Goal: Transaction & Acquisition: Purchase product/service

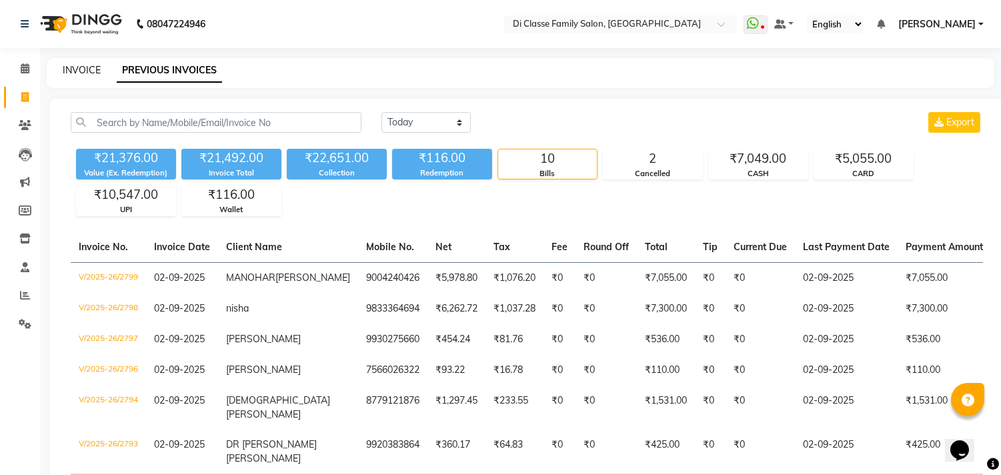
click at [93, 67] on link "INVOICE" at bounding box center [82, 70] width 38 height 12
select select "service"
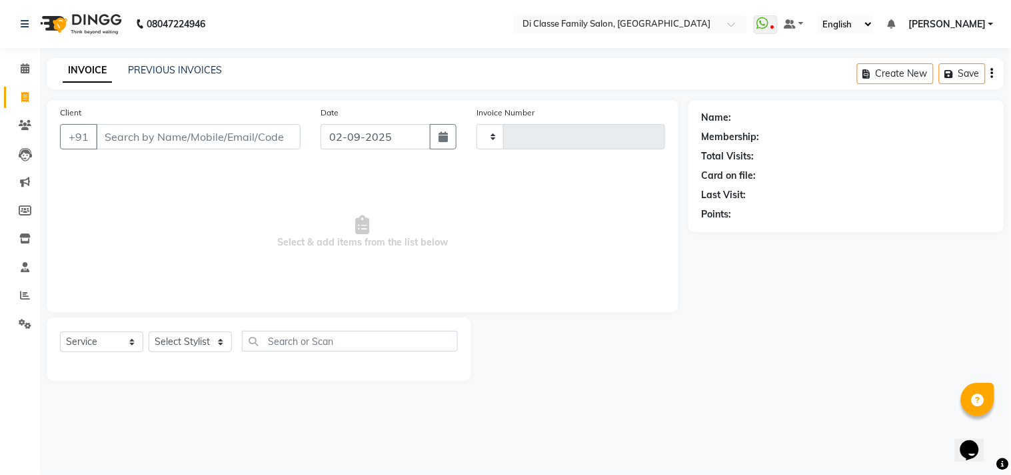
type input "2800"
select select "4704"
click at [195, 77] on div "PREVIOUS INVOICES" at bounding box center [175, 70] width 94 height 14
click at [197, 73] on link "PREVIOUS INVOICES" at bounding box center [175, 70] width 94 height 12
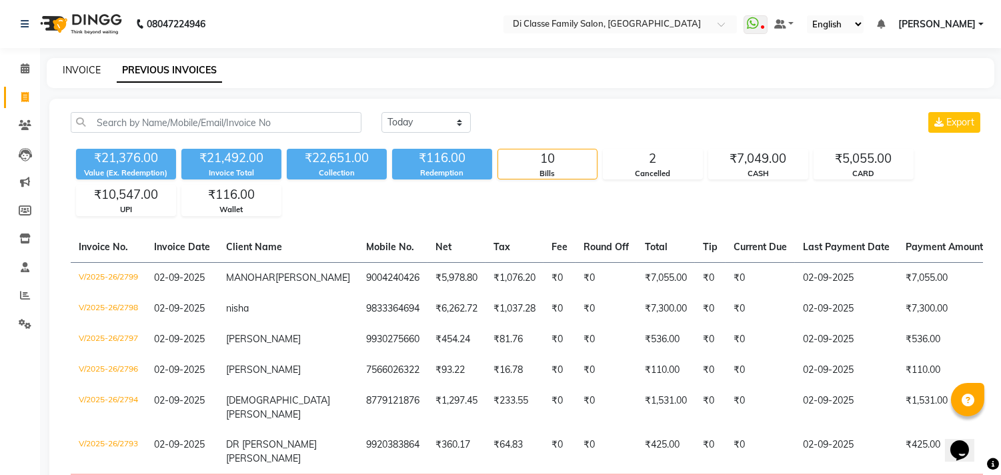
click at [78, 68] on link "INVOICE" at bounding box center [82, 70] width 38 height 12
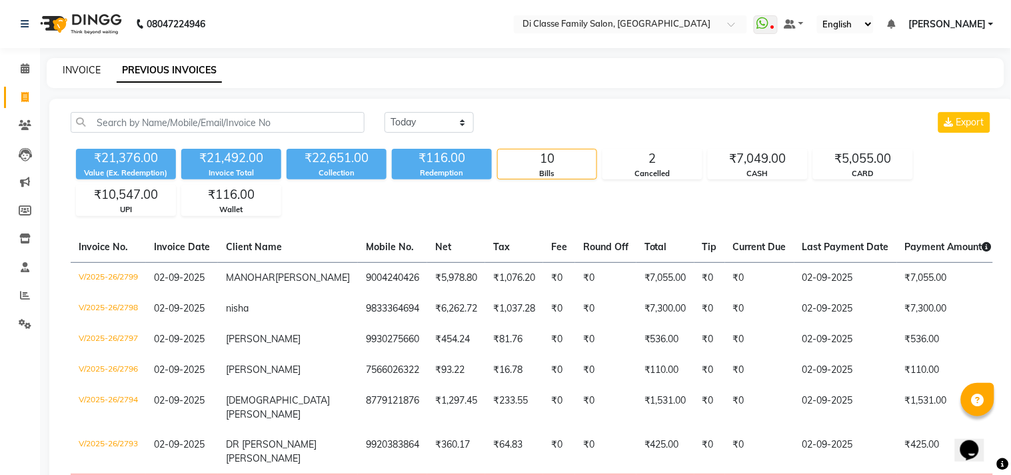
select select "4704"
select select "service"
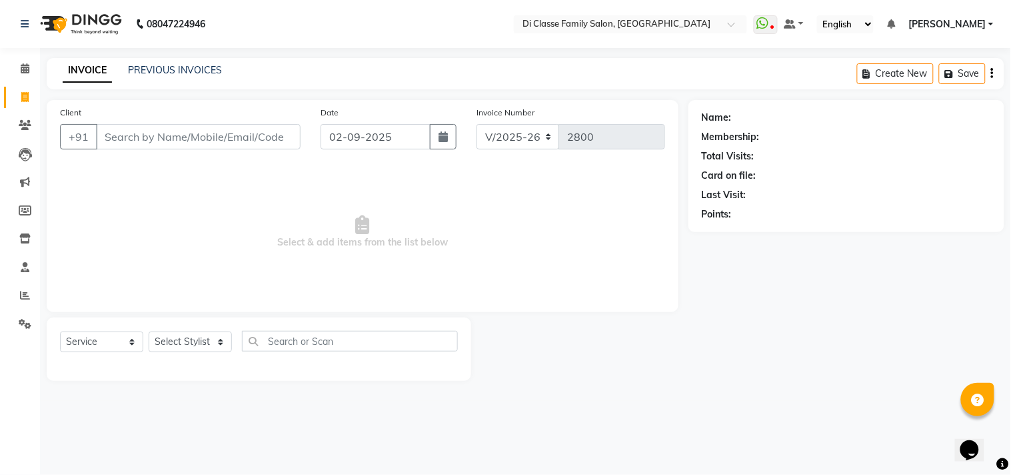
click at [169, 125] on input "Client" at bounding box center [198, 136] width 205 height 25
click at [271, 133] on input "Client" at bounding box center [198, 136] width 205 height 25
type input "7304285878"
click at [271, 143] on span "Add Client" at bounding box center [266, 136] width 53 height 13
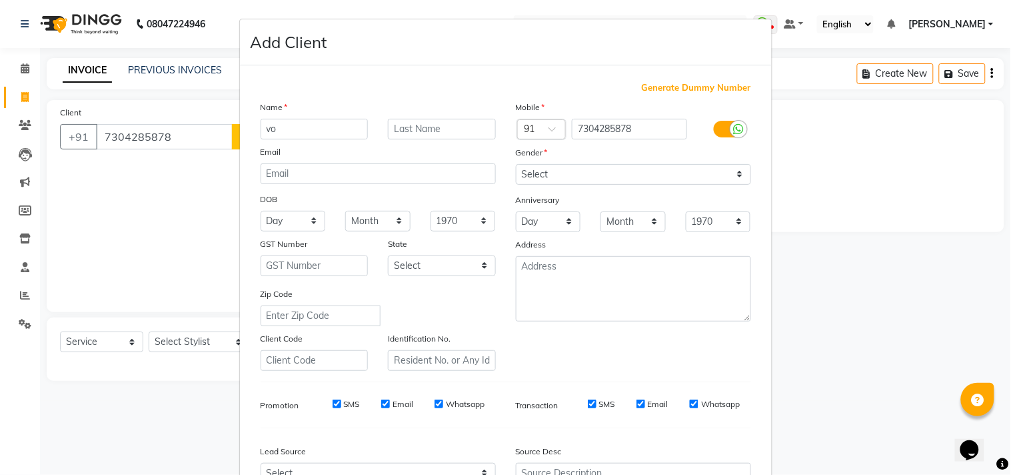
type input "v"
type input "VOUGHANDHARA"
click at [613, 175] on select "Select [DEMOGRAPHIC_DATA] [DEMOGRAPHIC_DATA] Other Prefer Not To Say" at bounding box center [633, 174] width 235 height 21
select select "[DEMOGRAPHIC_DATA]"
click at [516, 164] on select "Select [DEMOGRAPHIC_DATA] [DEMOGRAPHIC_DATA] Other Prefer Not To Say" at bounding box center [633, 174] width 235 height 21
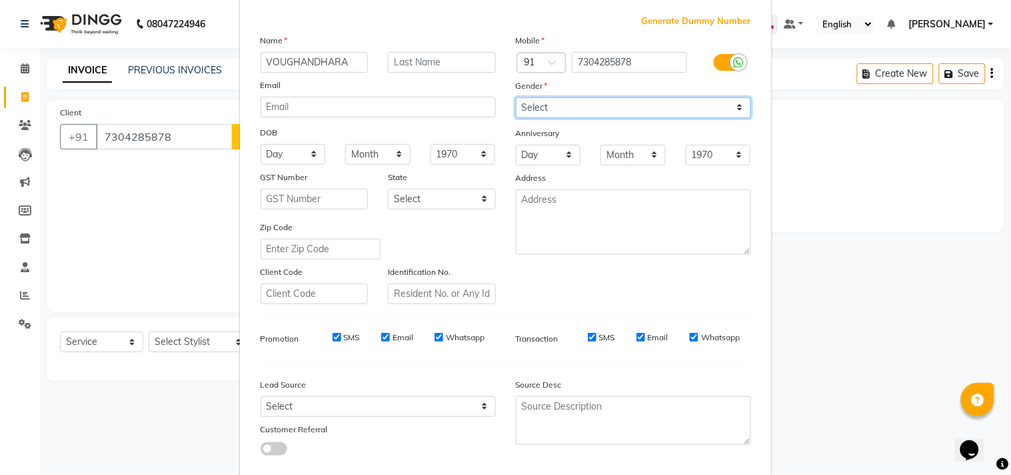
scroll to position [141, 0]
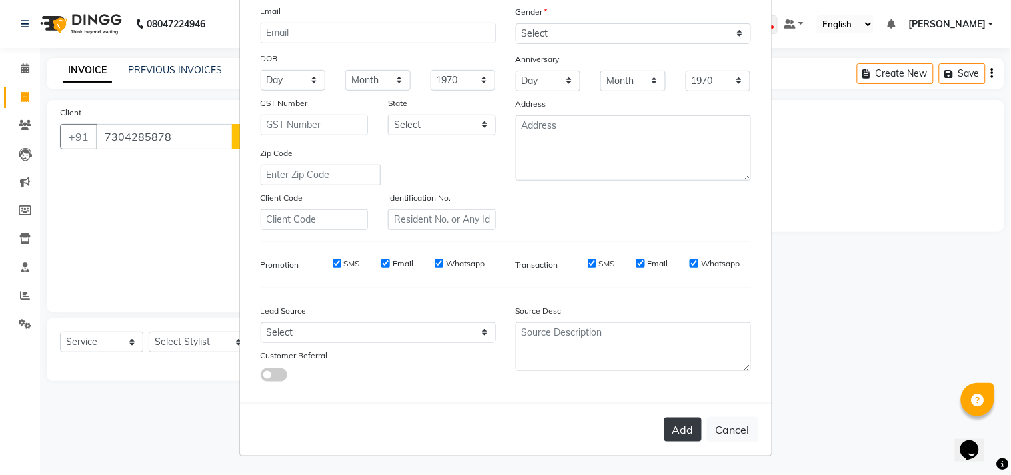
click at [684, 428] on button "Add" at bounding box center [683, 429] width 37 height 24
select select
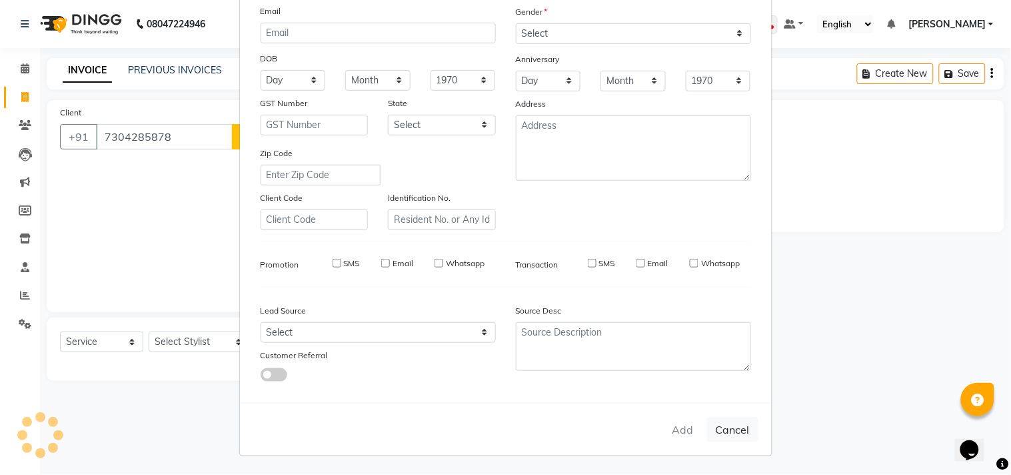
select select
checkbox input "false"
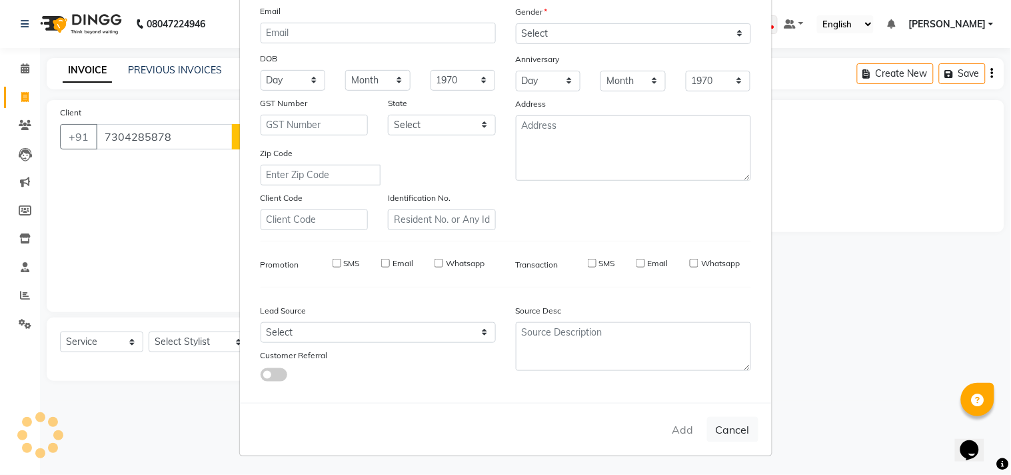
checkbox input "false"
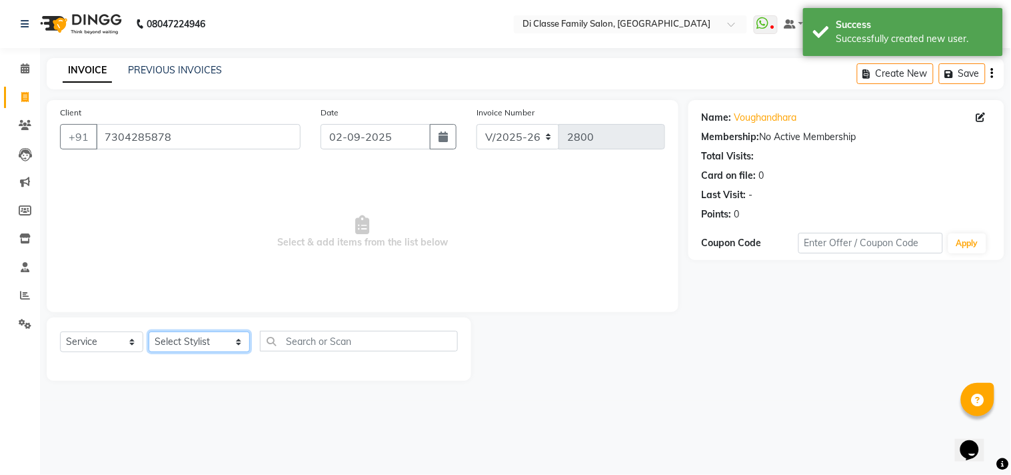
click at [197, 349] on select "Select Stylist [PERSON_NAME] [PERSON_NAME] [PERSON_NAME] Front Desk Javed [PERS…" at bounding box center [199, 341] width 101 height 21
click at [162, 148] on input "7304285878" at bounding box center [198, 136] width 205 height 25
click at [164, 147] on input "7304285878" at bounding box center [198, 136] width 205 height 25
click at [21, 111] on li "Clients" at bounding box center [20, 125] width 40 height 29
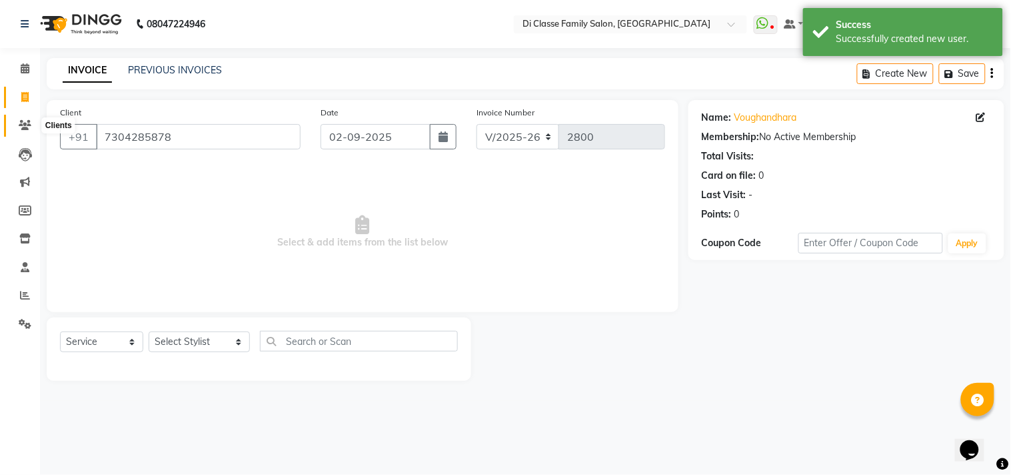
click at [28, 121] on icon at bounding box center [25, 125] width 13 height 10
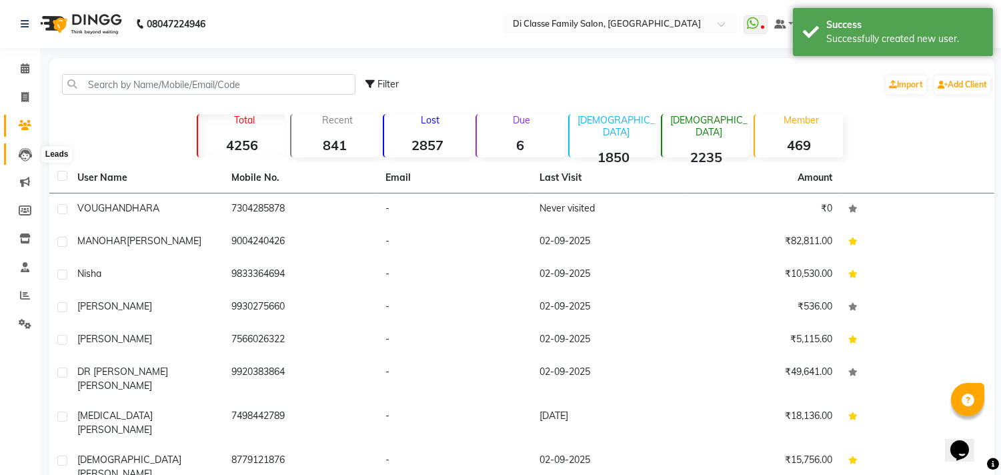
click at [15, 158] on span at bounding box center [24, 154] width 23 height 15
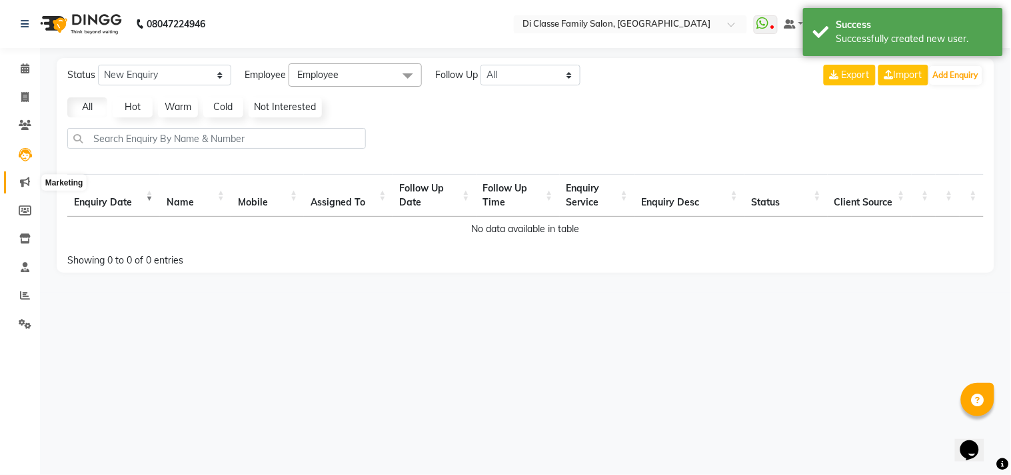
click at [22, 178] on icon at bounding box center [25, 182] width 10 height 10
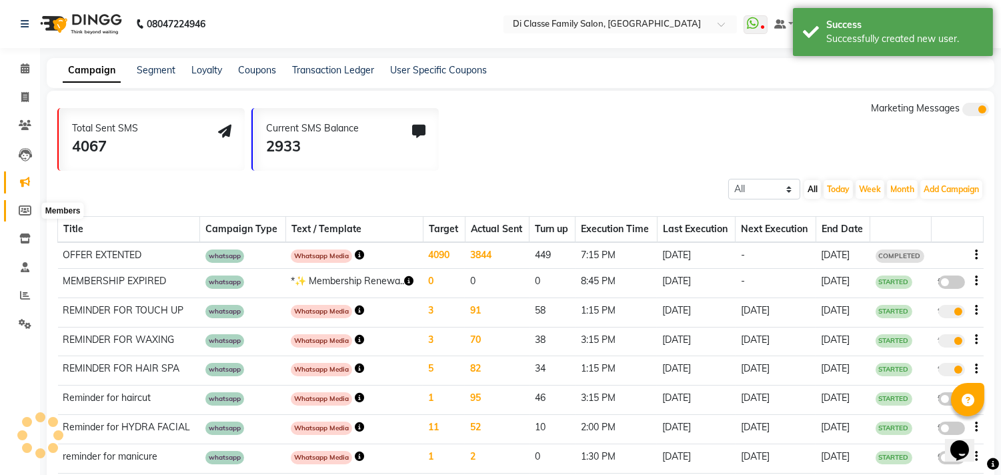
click at [27, 205] on icon at bounding box center [25, 210] width 13 height 10
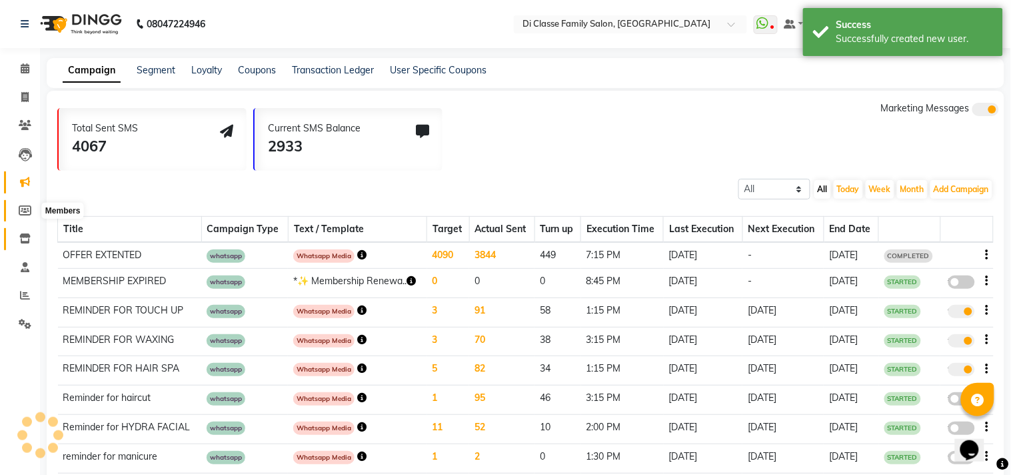
select select
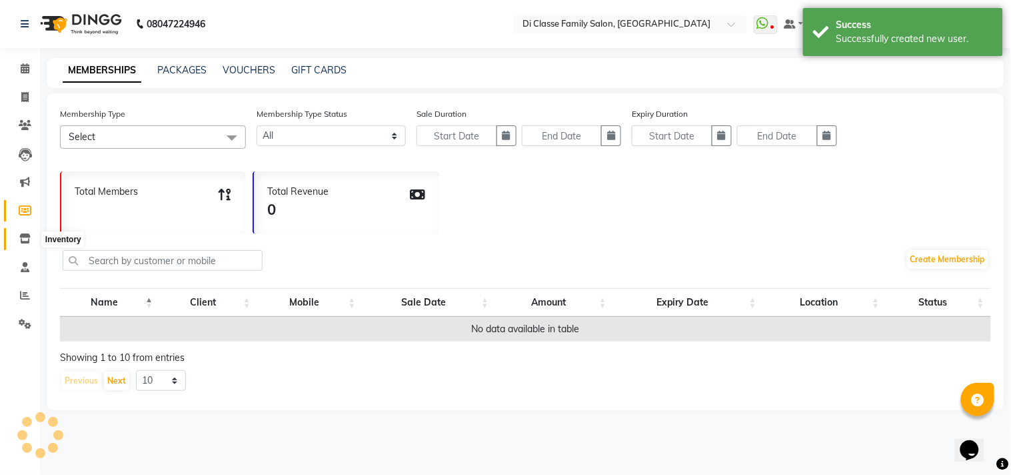
click at [19, 245] on span at bounding box center [24, 238] width 23 height 15
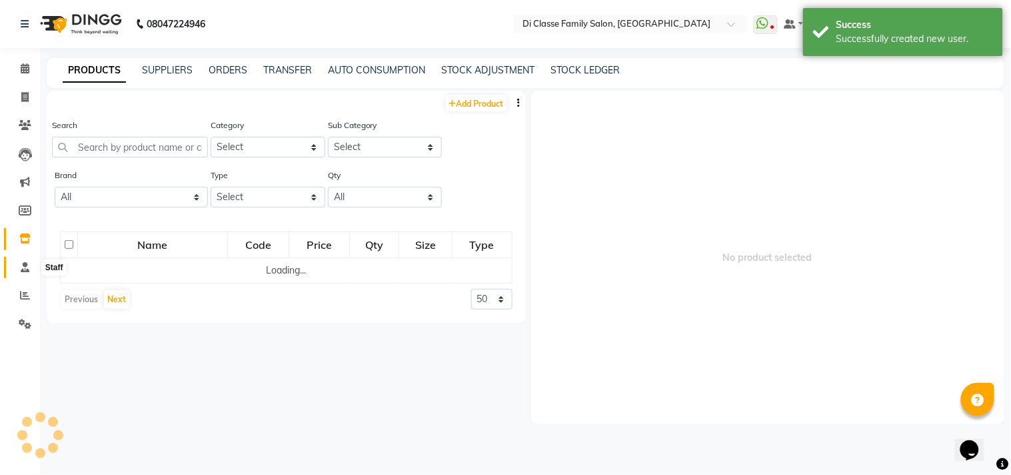
click at [24, 263] on icon at bounding box center [25, 267] width 9 height 10
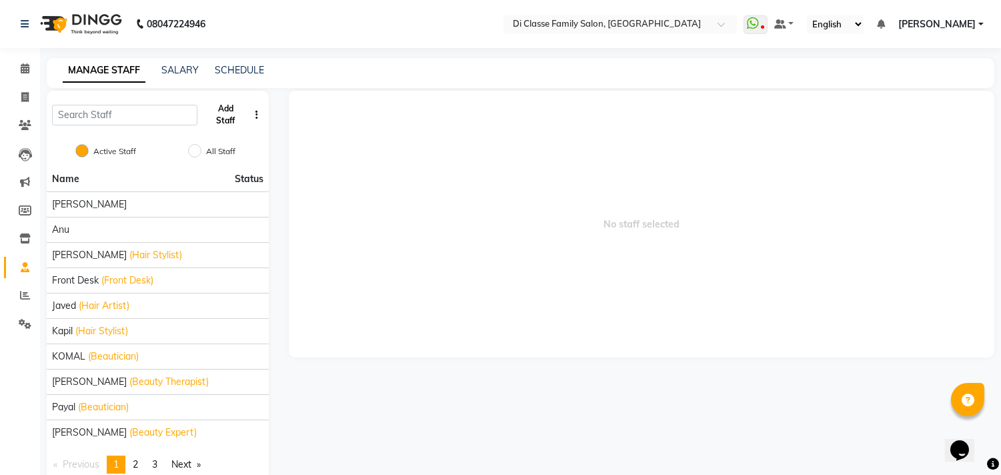
click at [222, 105] on button "Add Staff" at bounding box center [226, 114] width 46 height 35
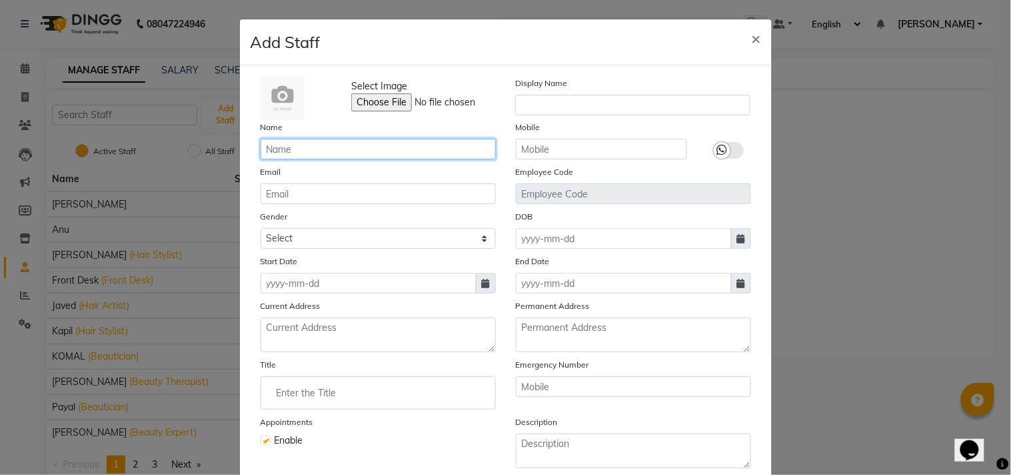
click at [335, 139] on input "text" at bounding box center [378, 149] width 235 height 21
type input "[PERSON_NAME]"
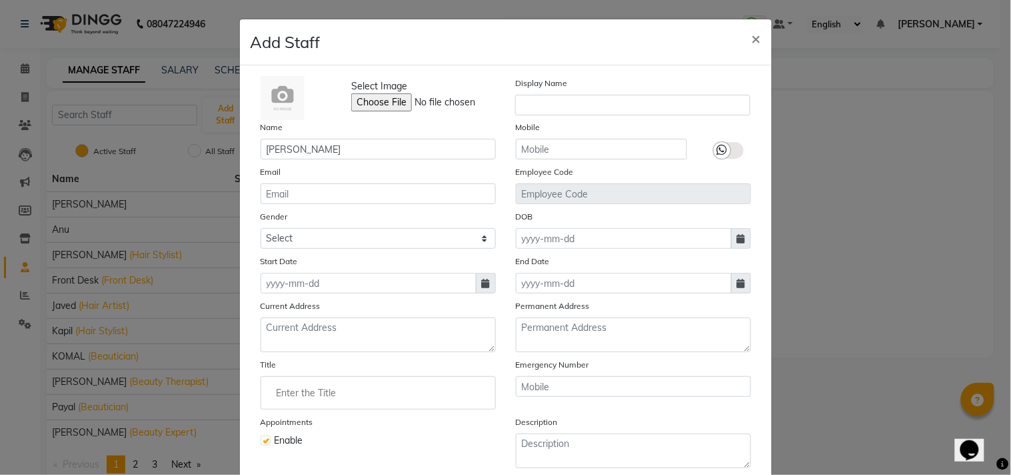
click at [557, 89] on label "Display Name" at bounding box center [541, 83] width 52 height 12
click at [557, 97] on input "text" at bounding box center [632, 105] width 235 height 21
click at [317, 235] on select "Select [DEMOGRAPHIC_DATA] [DEMOGRAPHIC_DATA] Other Prefer Not To Say" at bounding box center [378, 238] width 235 height 21
select select "[DEMOGRAPHIC_DATA]"
click at [261, 228] on select "Select [DEMOGRAPHIC_DATA] [DEMOGRAPHIC_DATA] Other Prefer Not To Say" at bounding box center [378, 238] width 235 height 21
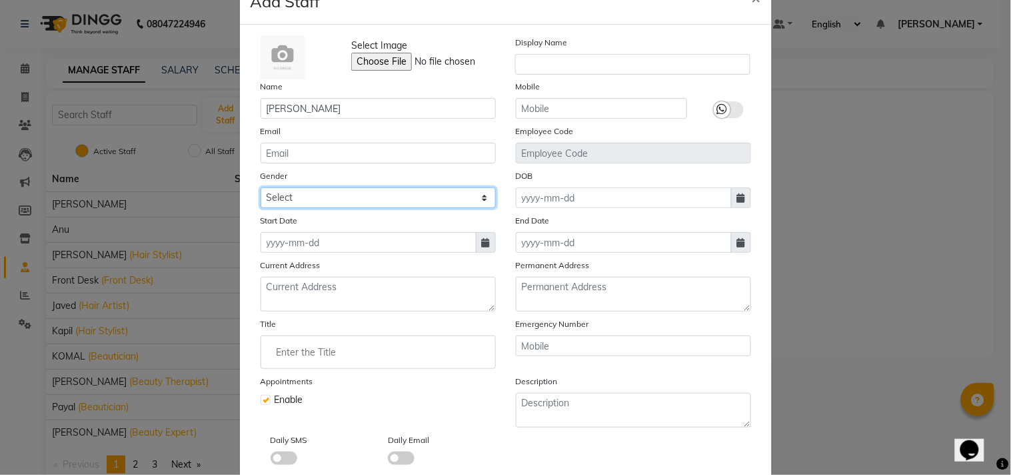
scroll to position [74, 0]
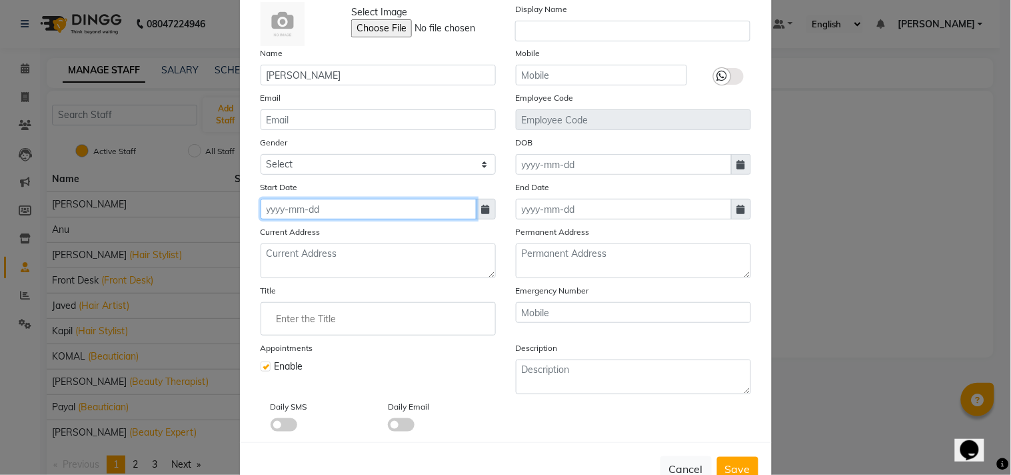
click at [343, 215] on input at bounding box center [369, 209] width 216 height 21
select select "9"
select select "2025"
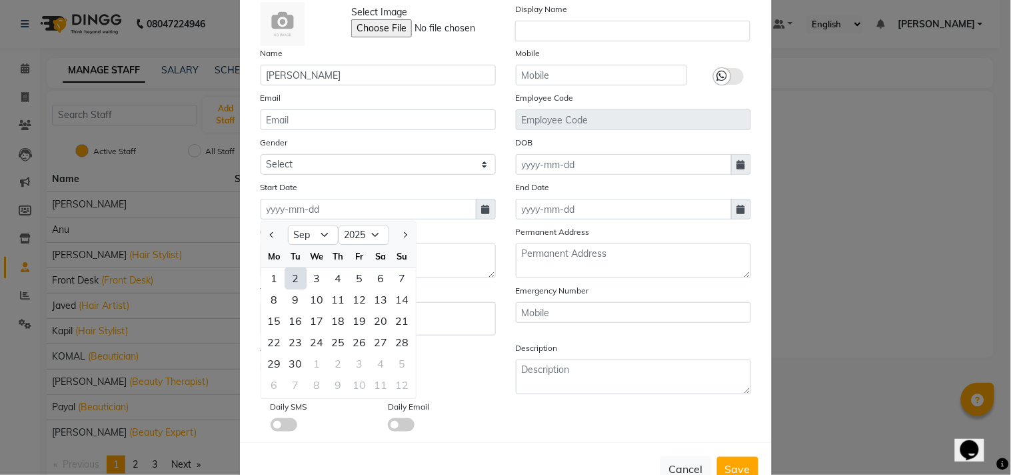
click at [292, 281] on div "2" at bounding box center [295, 277] width 21 height 21
type input "02-09-2025"
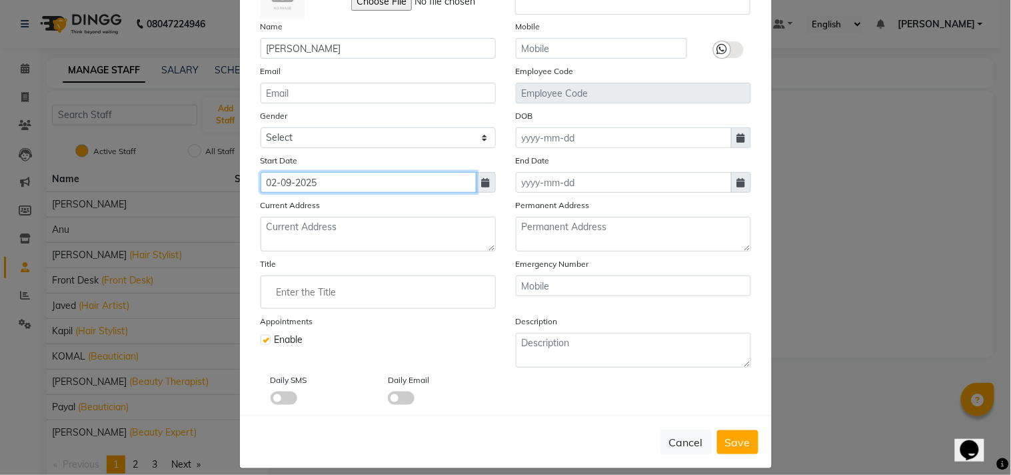
scroll to position [115, 0]
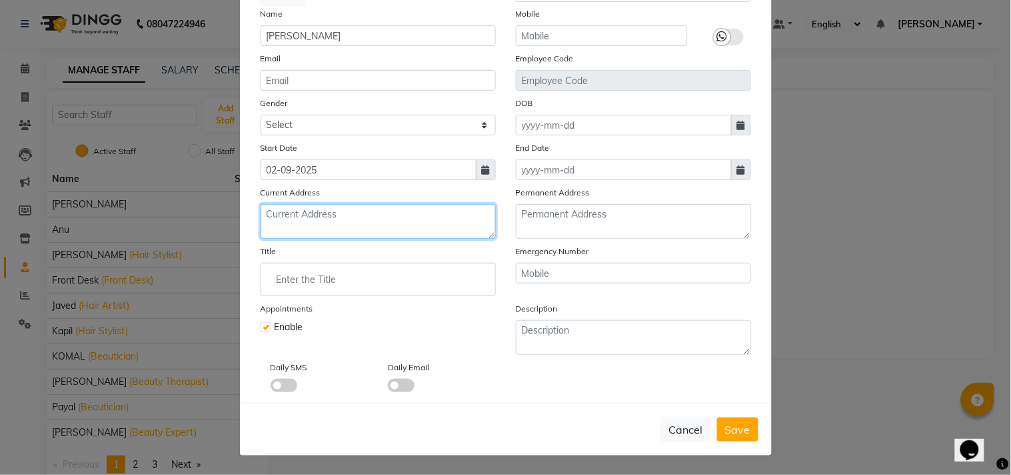
click at [337, 237] on textarea at bounding box center [378, 221] width 235 height 35
click at [291, 295] on ng-autocomplete at bounding box center [378, 279] width 235 height 33
click at [301, 280] on input "Enter the Title" at bounding box center [378, 279] width 223 height 27
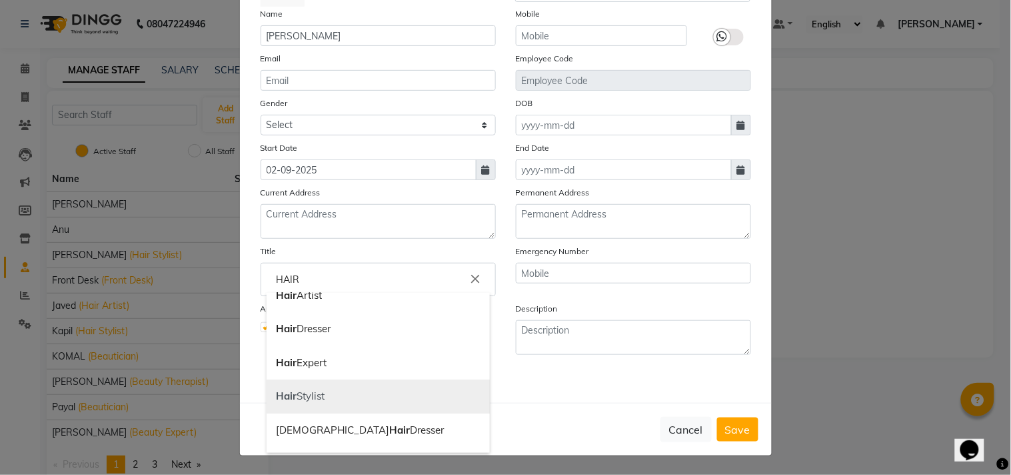
scroll to position [74, 0]
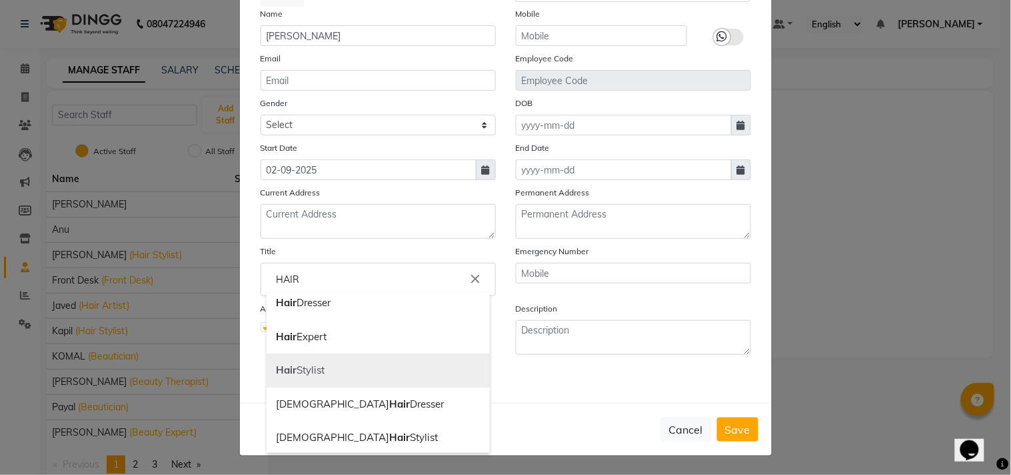
click at [369, 368] on link "Hair Stylist" at bounding box center [378, 370] width 223 height 34
type input "Hair Stylist"
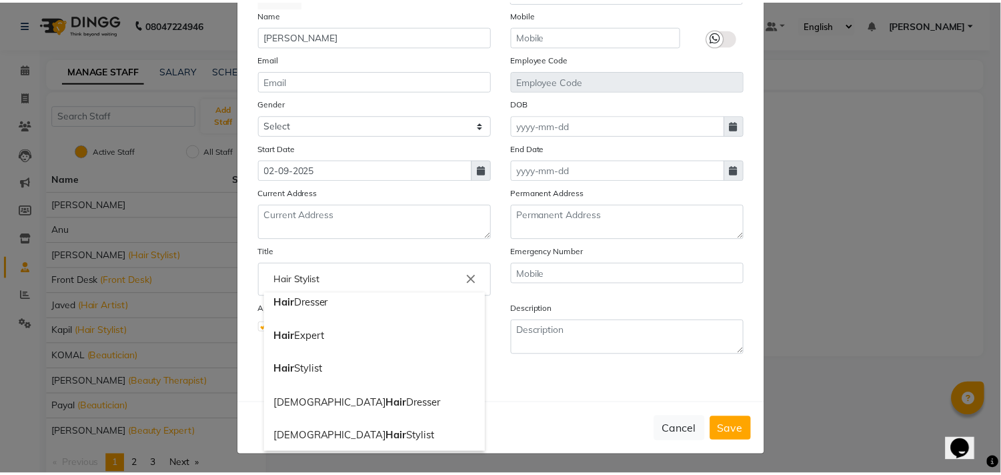
scroll to position [0, 0]
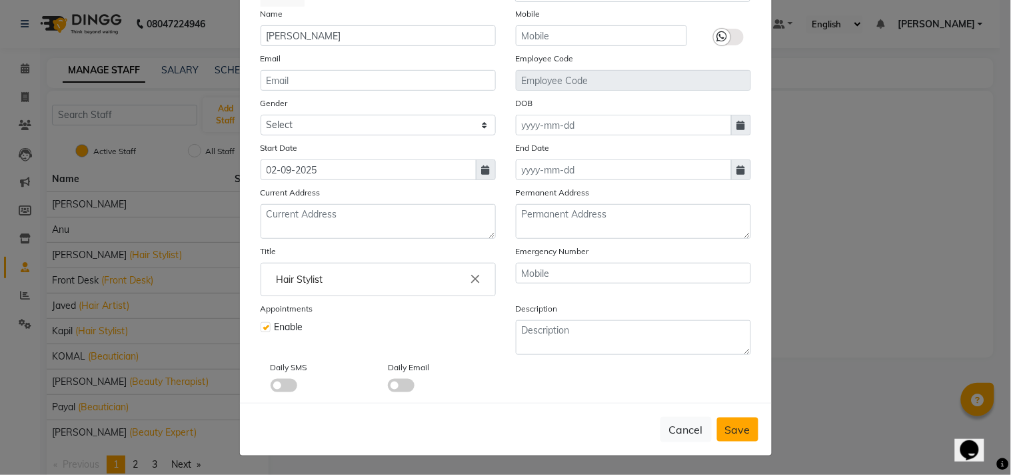
click at [729, 431] on span "Save" at bounding box center [737, 429] width 25 height 13
select select
checkbox input "false"
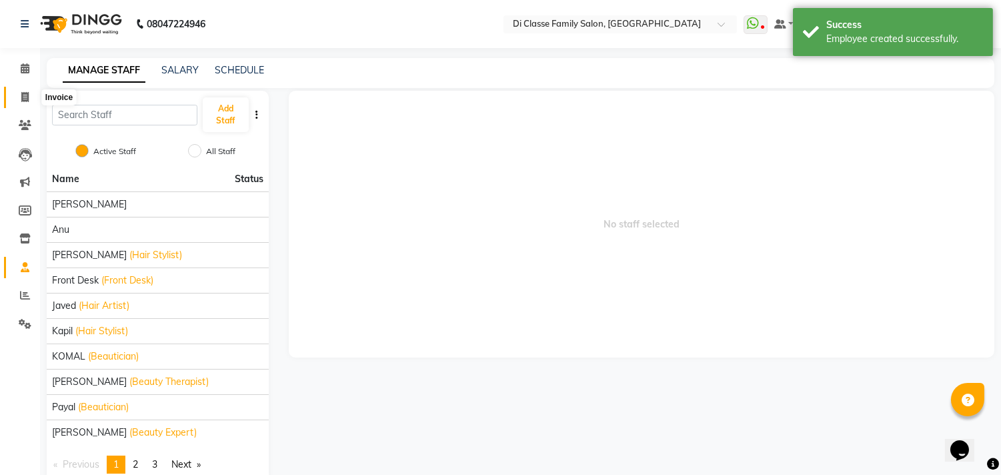
click at [24, 90] on span at bounding box center [24, 97] width 23 height 15
select select "service"
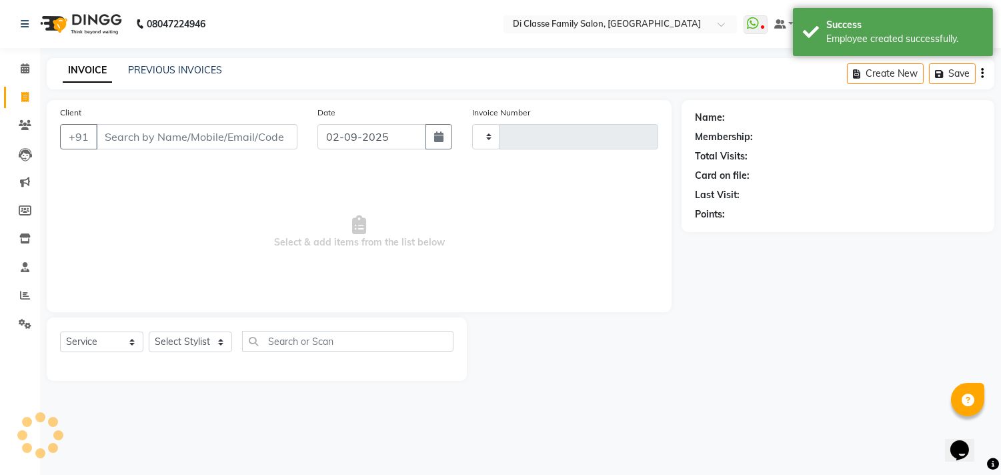
type input "2800"
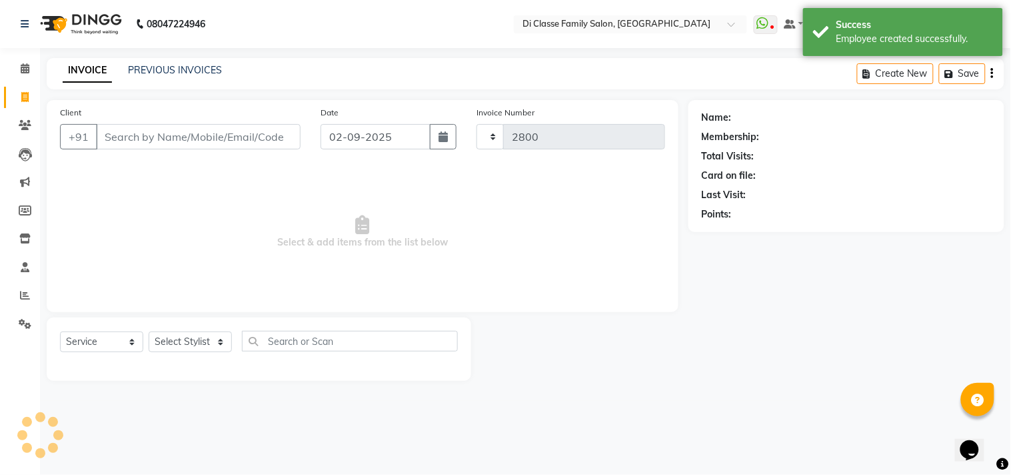
select select "4704"
type input "7304285878"
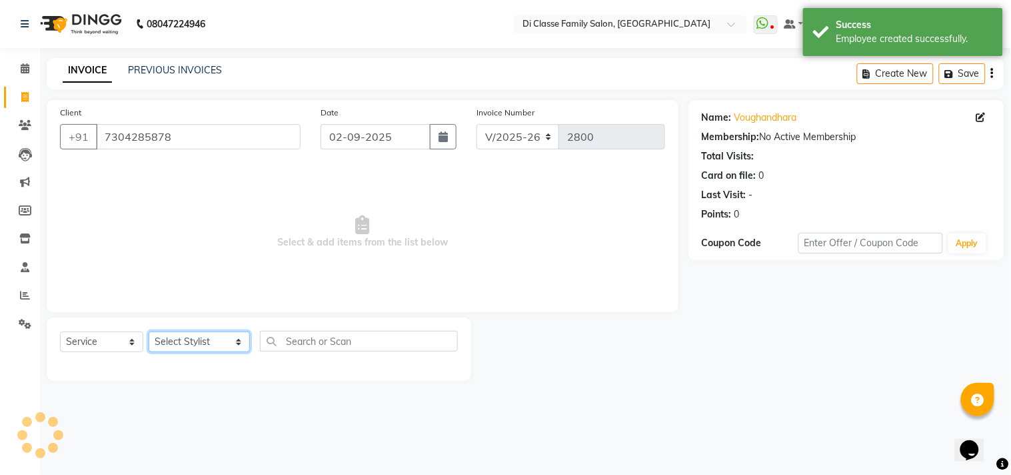
click at [217, 345] on select "Select Stylist [PERSON_NAME] [PERSON_NAME] [PERSON_NAME] Front Desk Javed [PERS…" at bounding box center [199, 341] width 101 height 21
select select "90711"
click at [149, 332] on select "Select Stylist [PERSON_NAME] [PERSON_NAME] [PERSON_NAME] Front Desk Javed [PERS…" at bounding box center [199, 341] width 101 height 21
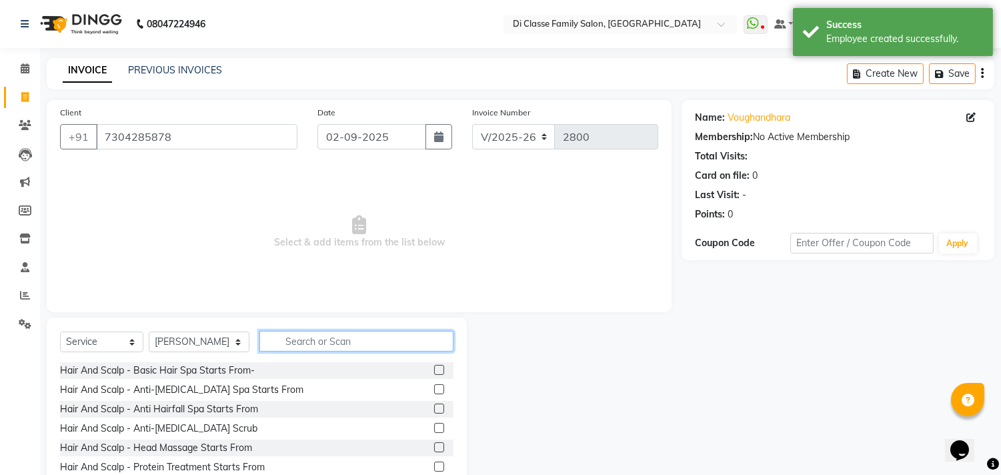
click at [272, 335] on input "text" at bounding box center [356, 341] width 194 height 21
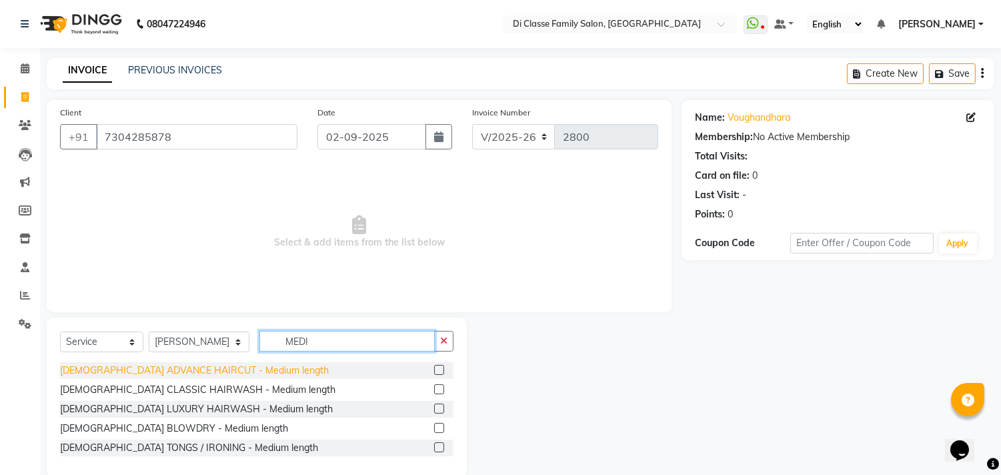
type input "MEDI"
click at [255, 372] on div "[DEMOGRAPHIC_DATA] ADVANCE HAIRCUT - Medium length" at bounding box center [194, 370] width 269 height 14
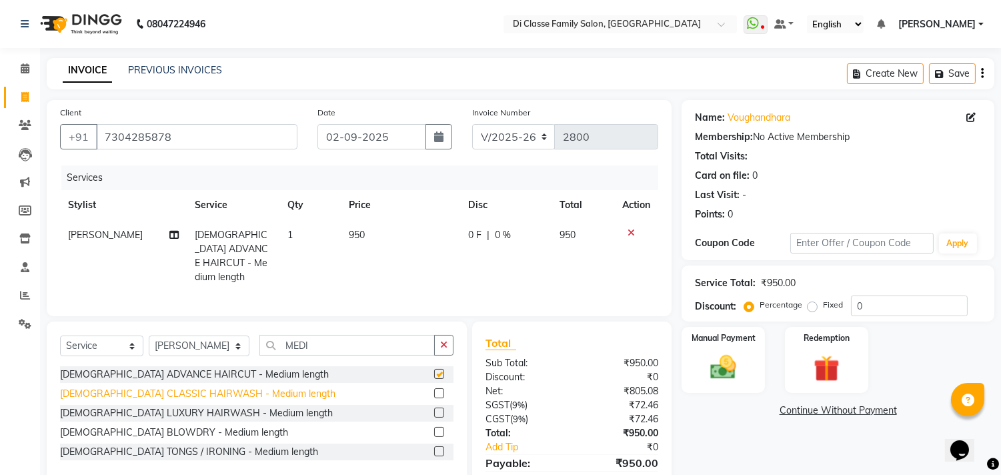
checkbox input "false"
click at [260, 389] on div "[DEMOGRAPHIC_DATA] CLASSIC HAIRWASH - Medium length" at bounding box center [197, 394] width 275 height 14
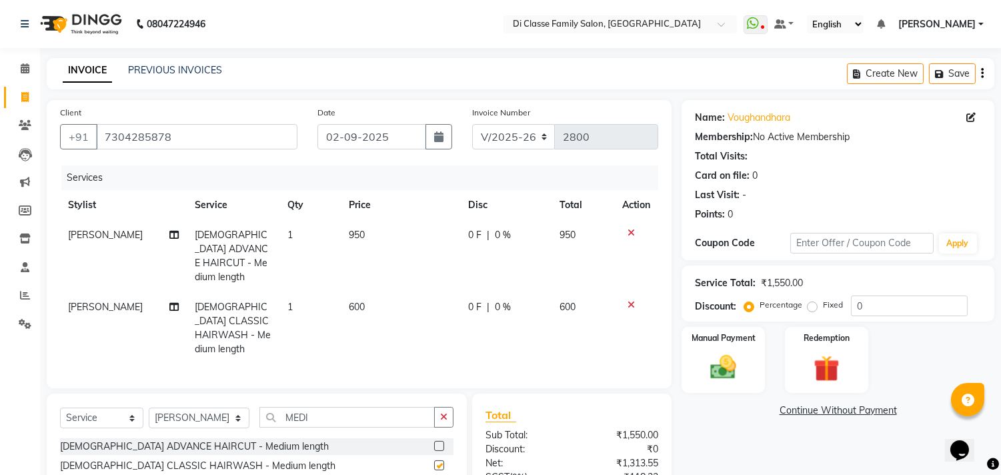
checkbox input "false"
click at [453, 393] on div "Select Service Product Membership Package Voucher Prepaid Gift Card Select Styl…" at bounding box center [257, 473] width 420 height 160
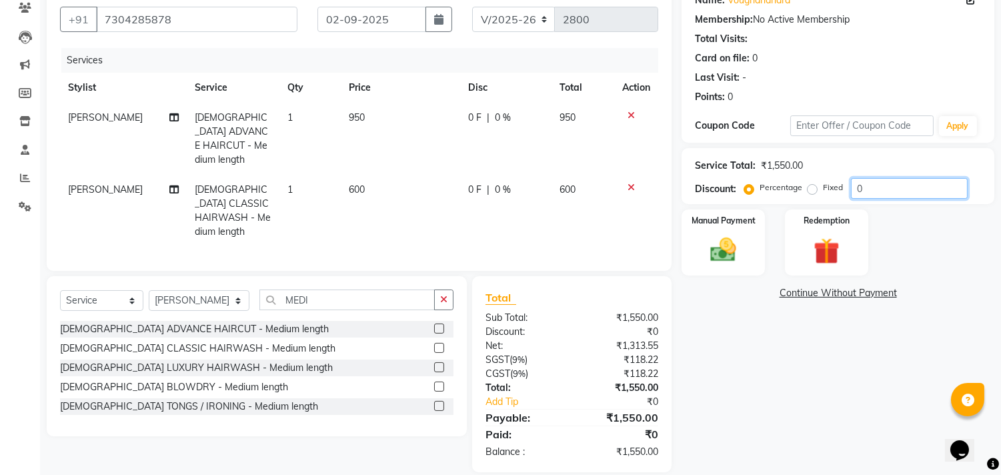
click at [883, 188] on input "0" at bounding box center [909, 188] width 117 height 21
type input "015"
click at [485, 127] on td "142.5 F | 15 %" at bounding box center [505, 139] width 94 height 72
select select "90711"
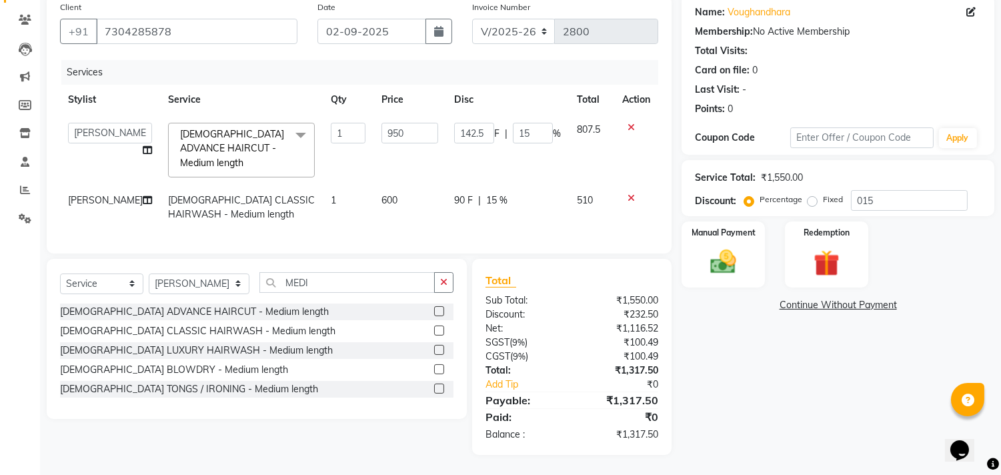
scroll to position [117, 0]
click at [485, 123] on input "142.5" at bounding box center [474, 133] width 40 height 21
type input "142"
click at [501, 149] on td "142 F | 15 %" at bounding box center [507, 150] width 123 height 71
select select "90711"
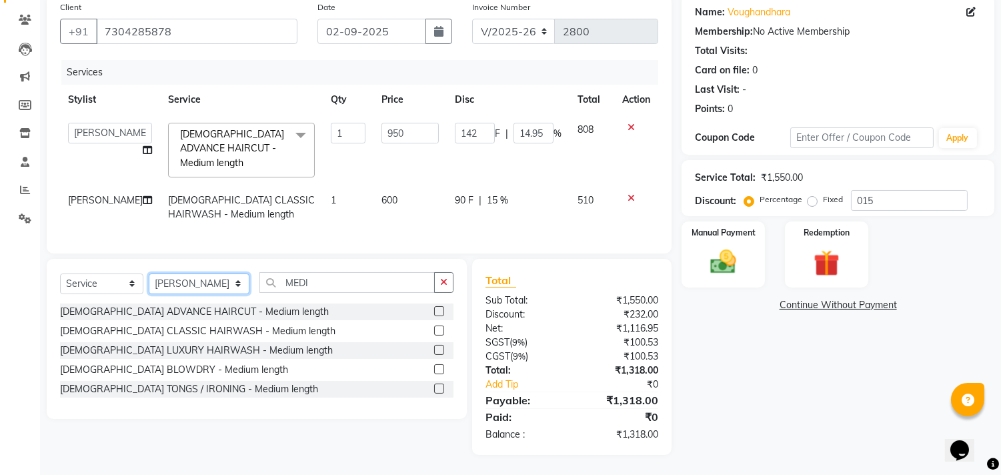
click at [173, 276] on select "Select Stylist [PERSON_NAME] [PERSON_NAME] [PERSON_NAME] Front Desk Javed [PERS…" at bounding box center [199, 283] width 101 height 21
select select "28410"
click at [149, 273] on select "Select Stylist [PERSON_NAME] [PERSON_NAME] [PERSON_NAME] Front Desk Javed [PERS…" at bounding box center [199, 283] width 101 height 21
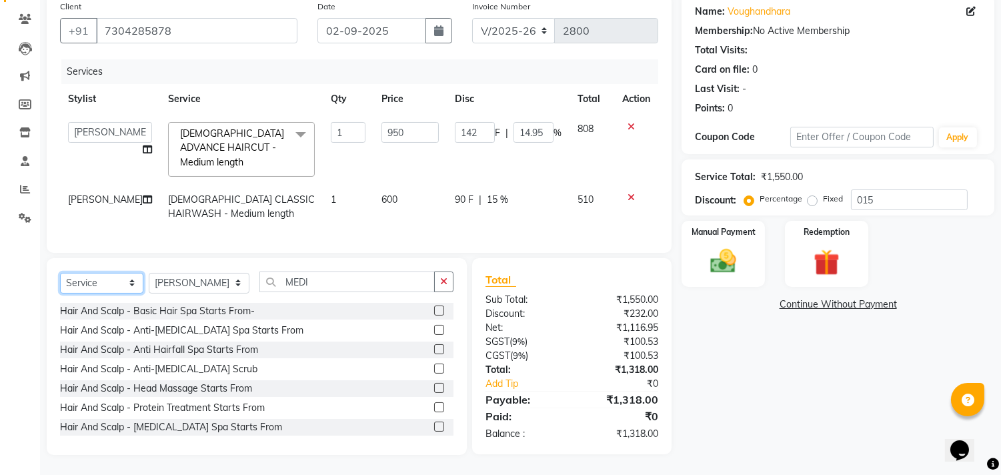
click at [103, 283] on select "Select Service Product Membership Package Voucher Prepaid Gift Card" at bounding box center [101, 283] width 83 height 21
click at [60, 273] on select "Select Service Product Membership Package Voucher Prepaid Gift Card" at bounding box center [101, 283] width 83 height 21
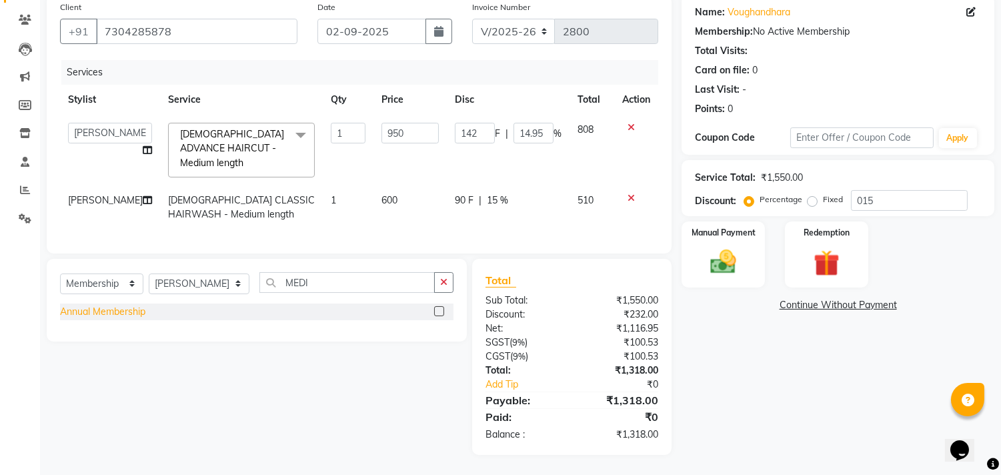
click at [136, 315] on div "Annual Membership" at bounding box center [102, 312] width 85 height 14
select select "select"
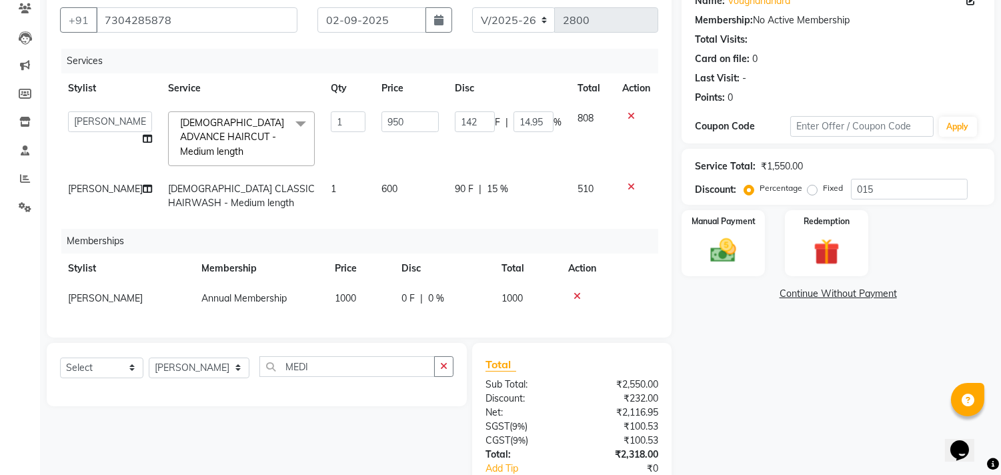
click at [370, 295] on td "1000" at bounding box center [360, 298] width 67 height 30
select select "28410"
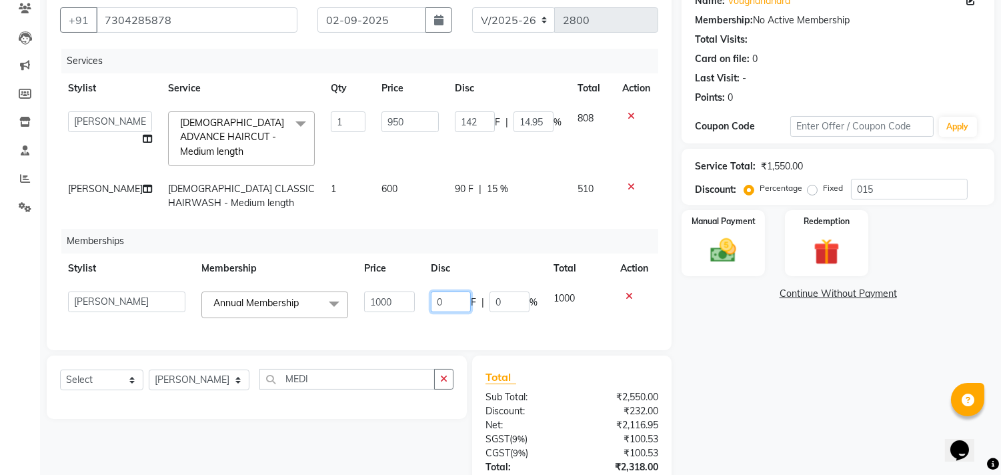
click at [433, 296] on input "0" at bounding box center [451, 301] width 40 height 21
type input "500"
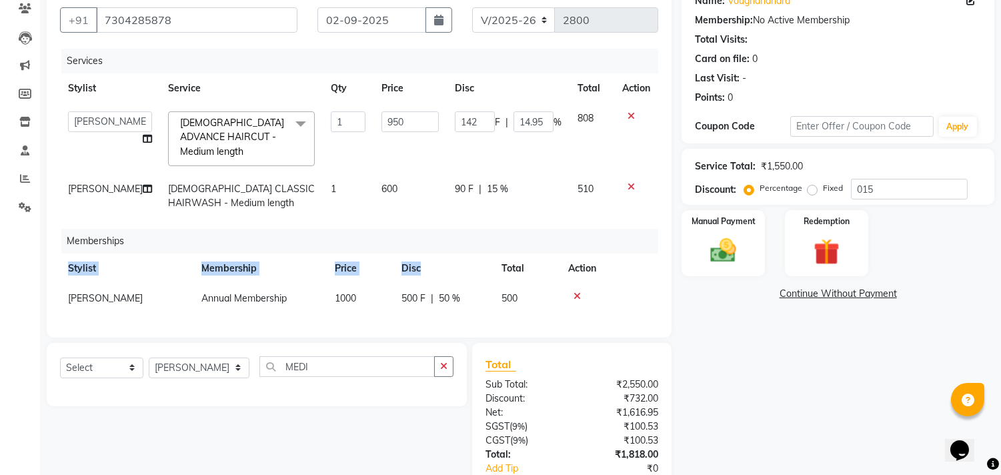
click at [485, 251] on div "Services Stylist Service Qty Price Disc Total Action [PERSON_NAME] [PERSON_NAME…" at bounding box center [359, 186] width 598 height 275
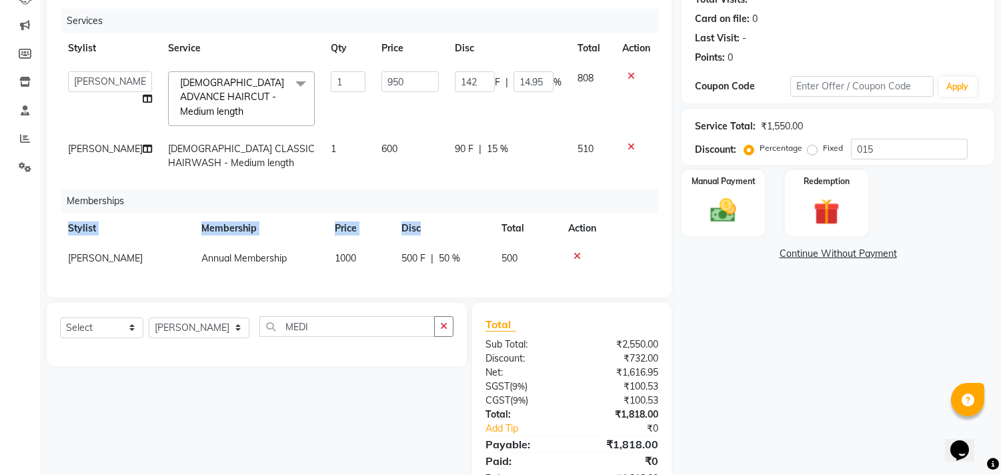
scroll to position [211, 0]
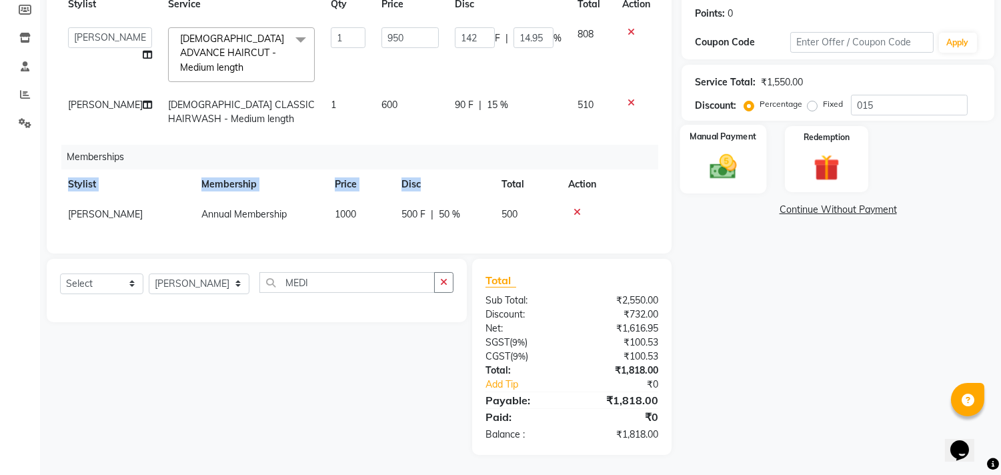
click at [743, 165] on img at bounding box center [723, 166] width 44 height 31
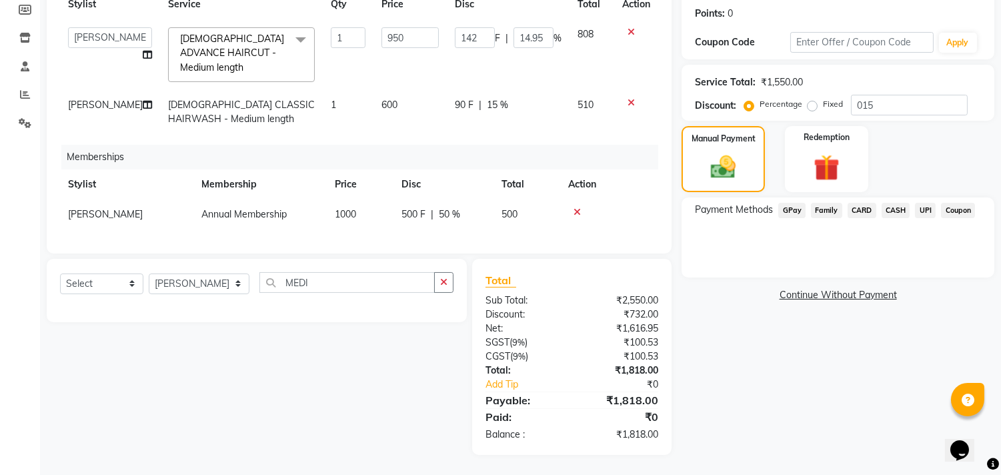
click at [921, 203] on span "UPI" at bounding box center [925, 210] width 21 height 15
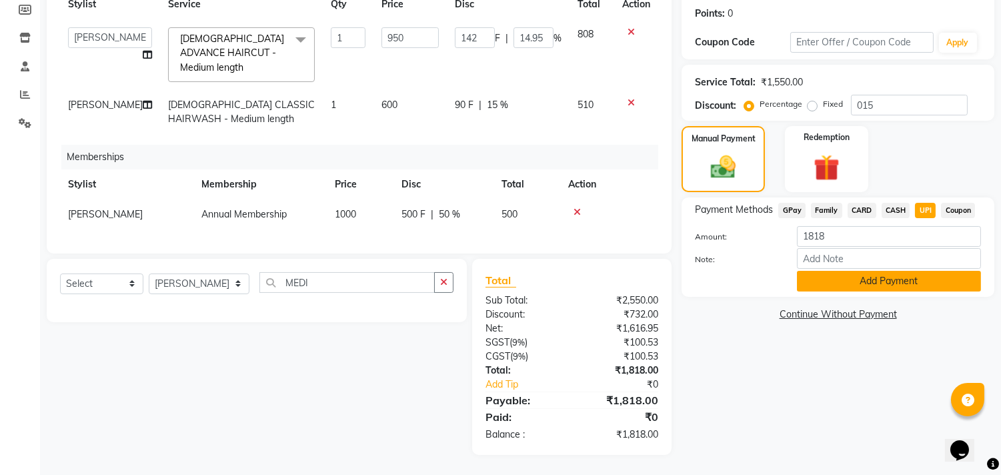
click at [914, 271] on button "Add Payment" at bounding box center [889, 281] width 184 height 21
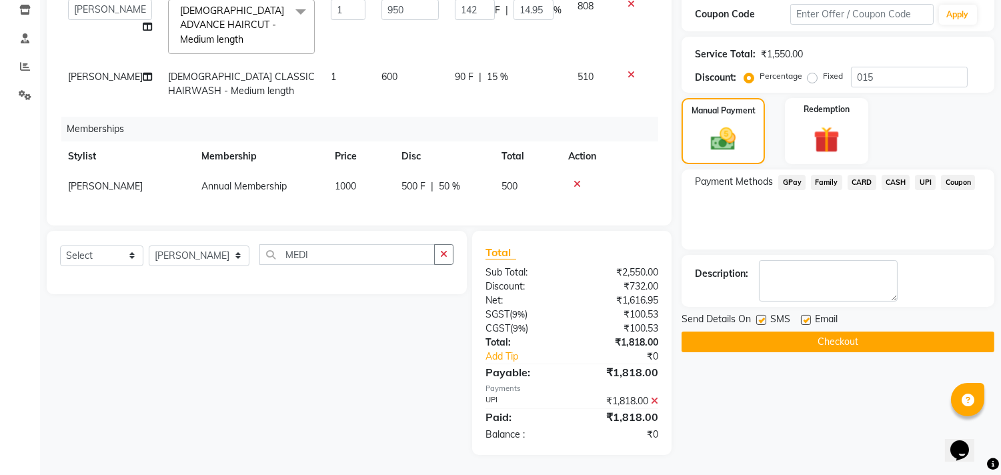
scroll to position [240, 0]
click at [925, 338] on button "Checkout" at bounding box center [837, 341] width 313 height 21
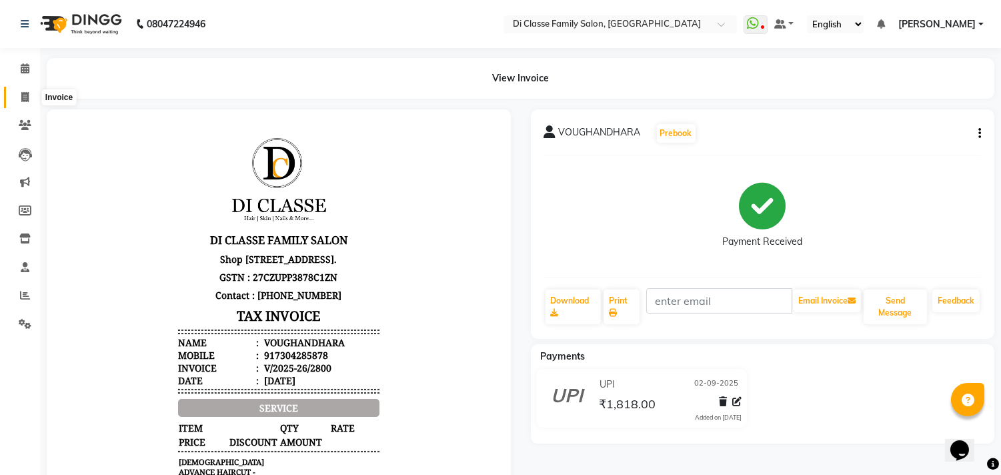
click at [23, 101] on icon at bounding box center [24, 97] width 7 height 10
select select "service"
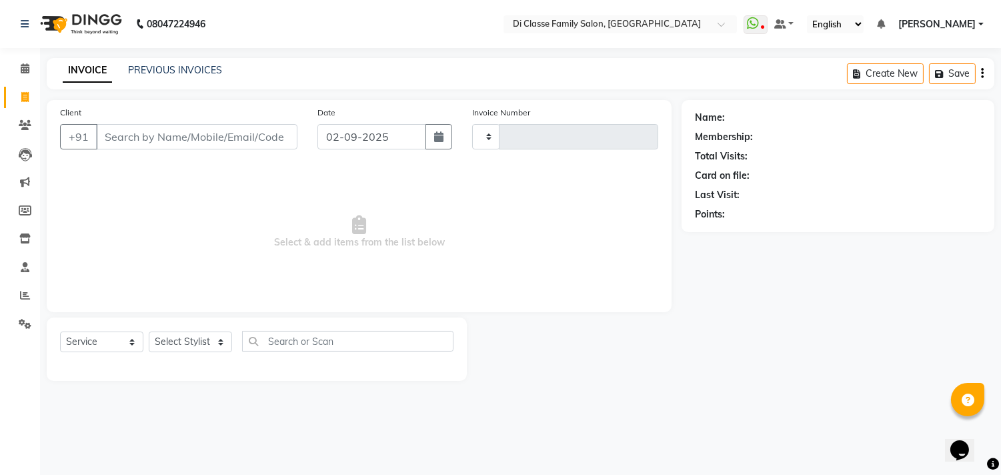
click at [217, 52] on div "08047224946 Select Location × Di Classe Family Salon, [GEOGRAPHIC_DATA] WhatsAp…" at bounding box center [500, 237] width 1001 height 475
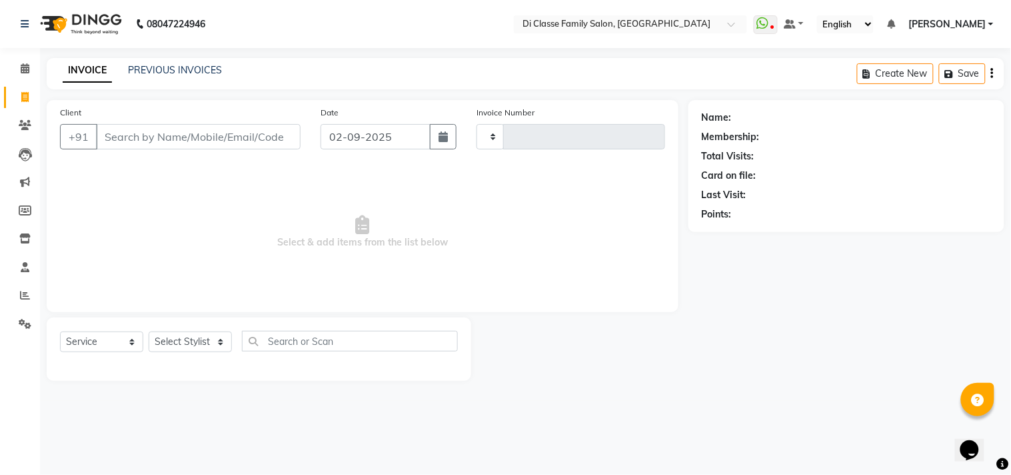
type input "2801"
select select "4704"
click at [210, 61] on div "INVOICE PREVIOUS INVOICES Create New Save" at bounding box center [526, 73] width 958 height 31
click at [208, 61] on div "INVOICE PREVIOUS INVOICES Create New Save" at bounding box center [526, 73] width 958 height 31
click at [203, 65] on link "PREVIOUS INVOICES" at bounding box center [175, 70] width 94 height 12
